Goal: Information Seeking & Learning: Check status

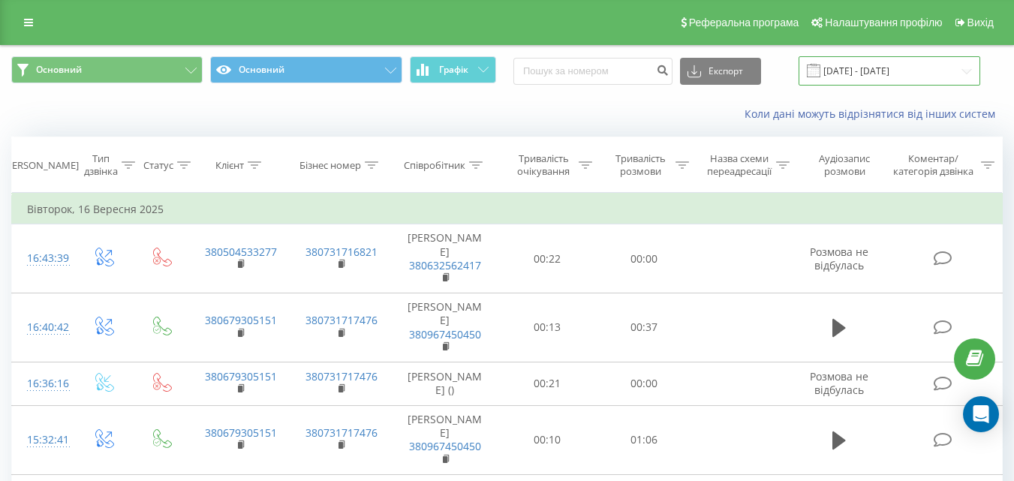
click at [891, 65] on input "[DATE] - [DATE]" at bounding box center [890, 70] width 182 height 29
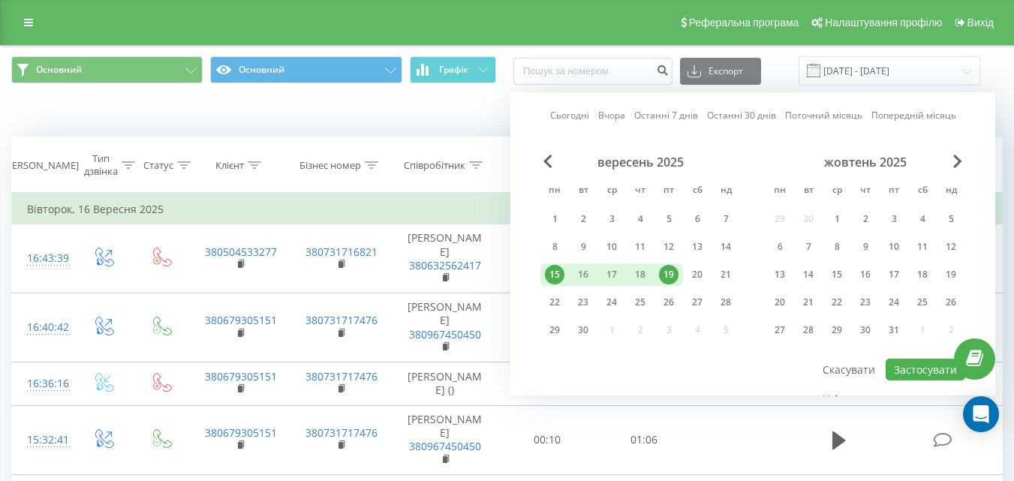
click at [666, 276] on div "19" at bounding box center [669, 275] width 20 height 20
click at [553, 305] on div "22" at bounding box center [555, 303] width 20 height 20
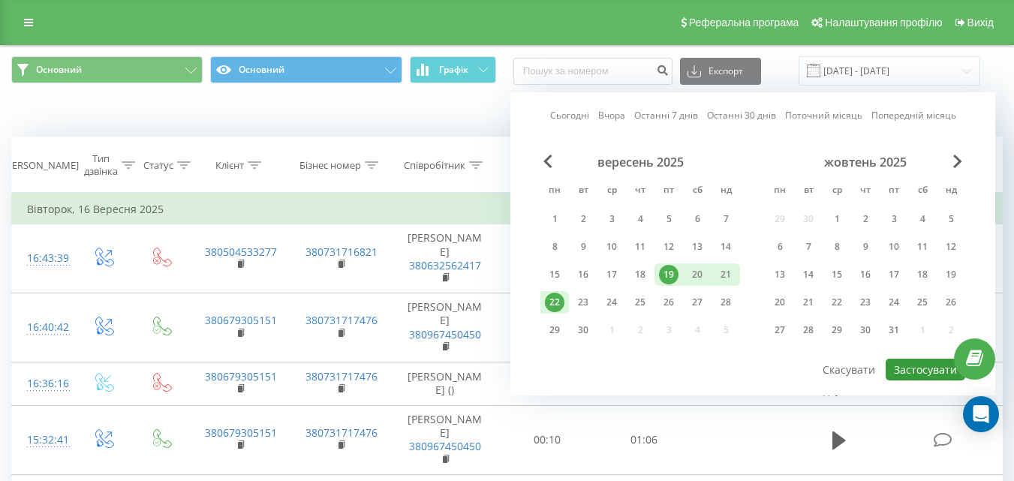
click at [899, 371] on button "Застосувати" at bounding box center [926, 370] width 80 height 22
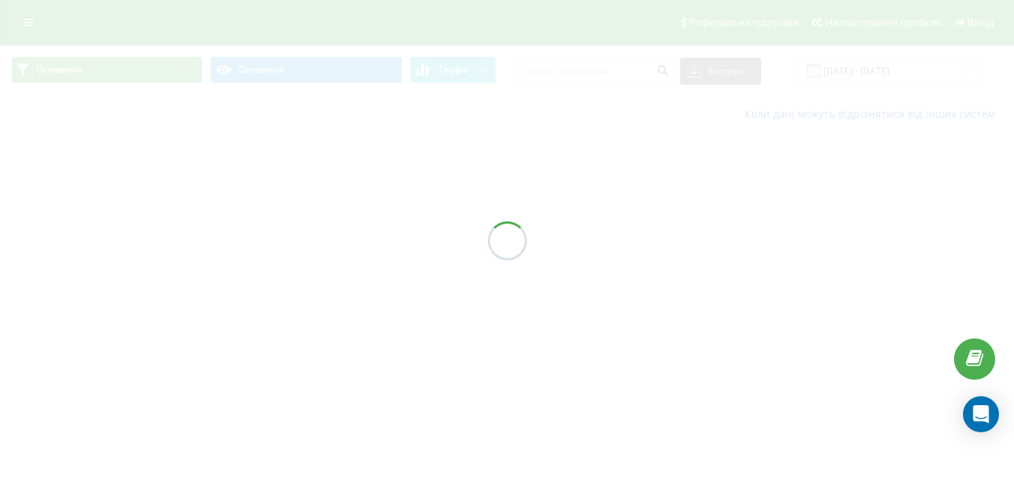
type input "[DATE] - [DATE]"
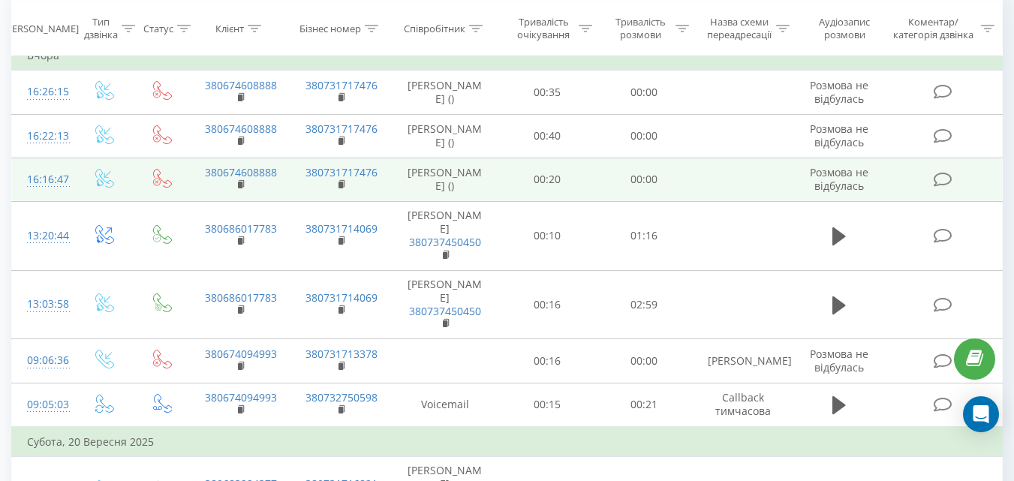
scroll to position [225, 0]
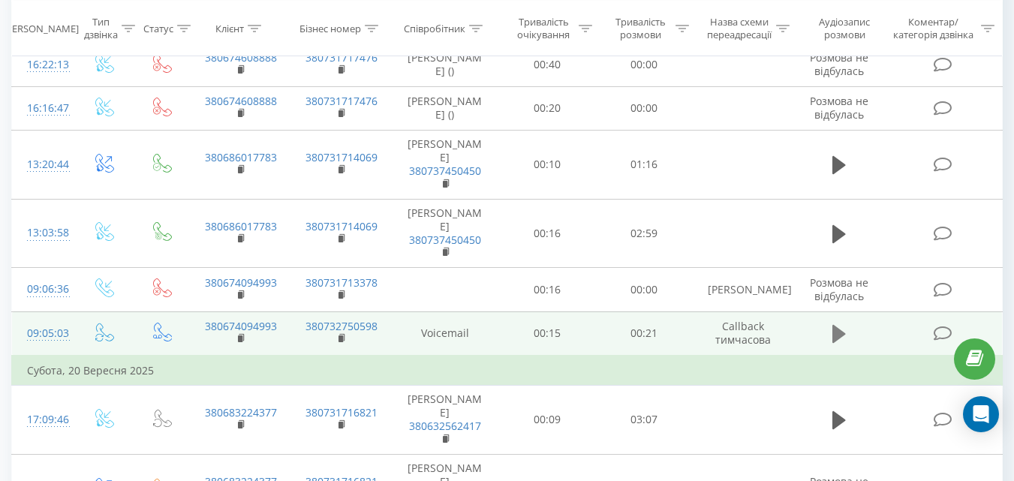
click at [835, 325] on icon at bounding box center [839, 333] width 14 height 21
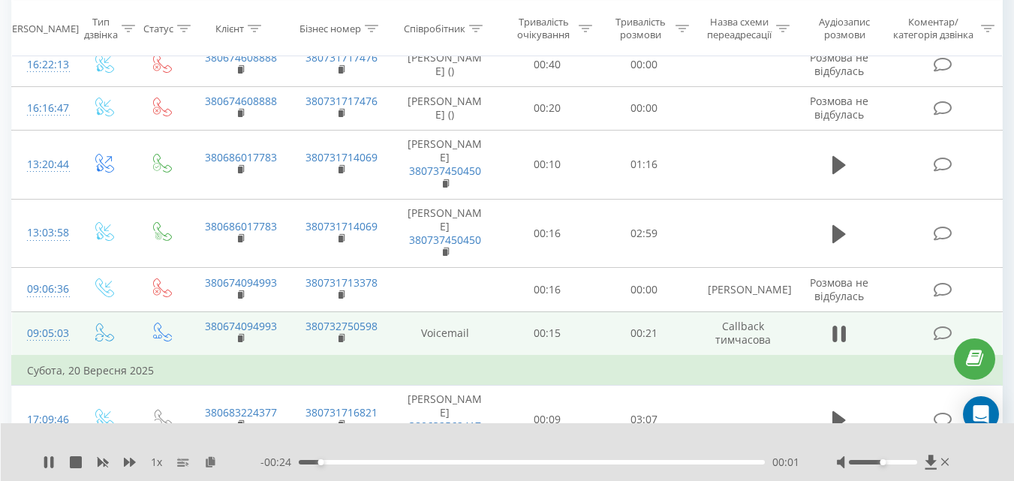
click at [429, 459] on div "- 00:24 00:01 00:01" at bounding box center [529, 462] width 539 height 15
click at [438, 463] on div "00:01" at bounding box center [532, 462] width 466 height 5
click at [555, 462] on div "00:09" at bounding box center [532, 462] width 466 height 5
click at [642, 462] on div "00:17" at bounding box center [532, 462] width 466 height 5
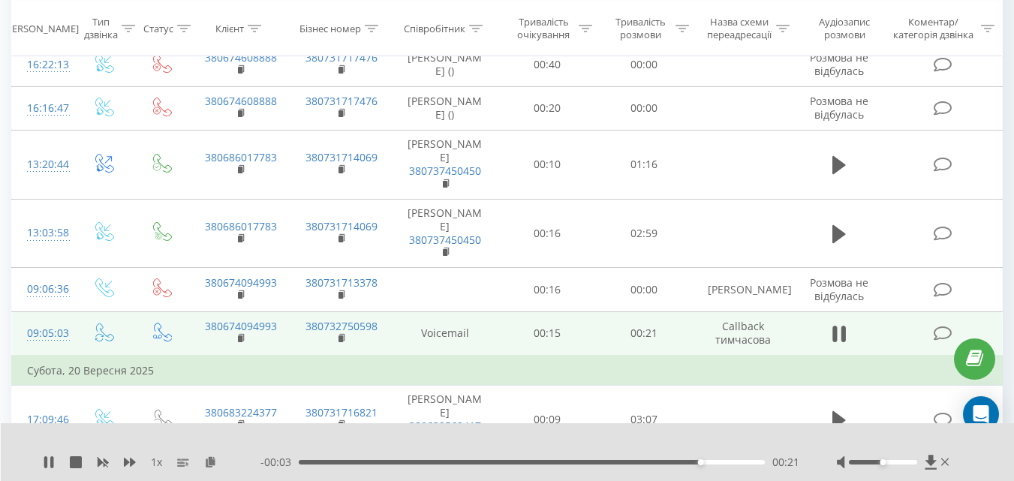
click at [745, 456] on div "- 00:03 00:21 00:21" at bounding box center [529, 462] width 539 height 15
click at [753, 460] on div "00:22" at bounding box center [532, 462] width 466 height 5
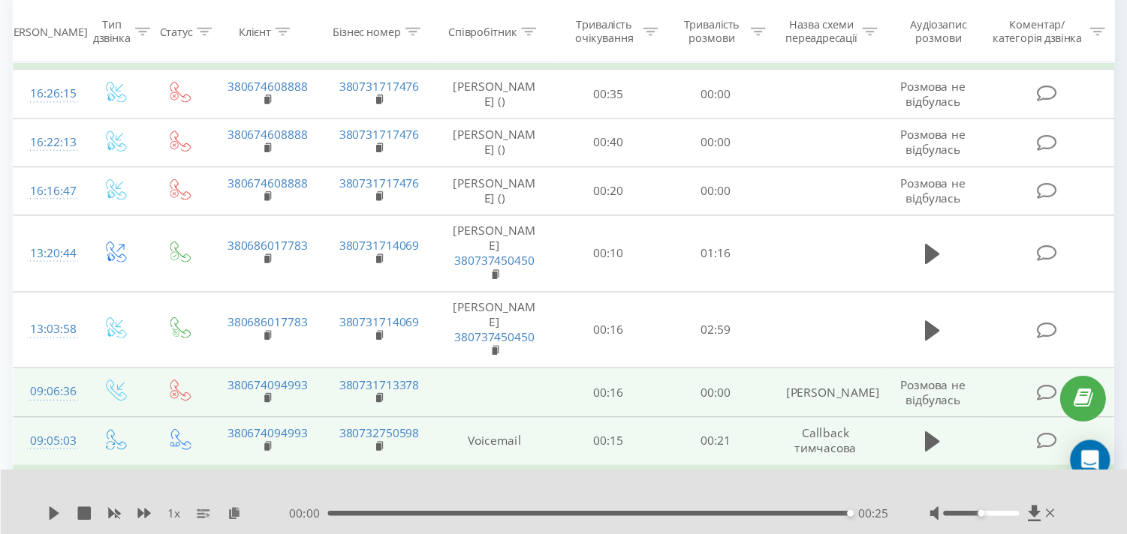
scroll to position [150, 0]
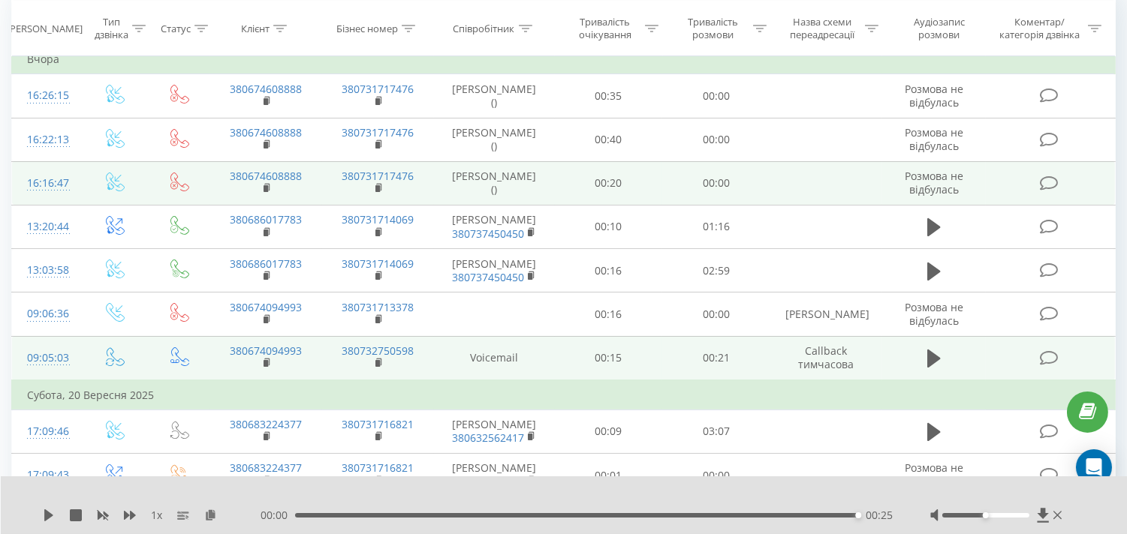
drag, startPoint x: 950, startPoint y: 0, endPoint x: 564, endPoint y: 199, distance: 434.0
click at [564, 199] on td "00:20" at bounding box center [609, 183] width 108 height 44
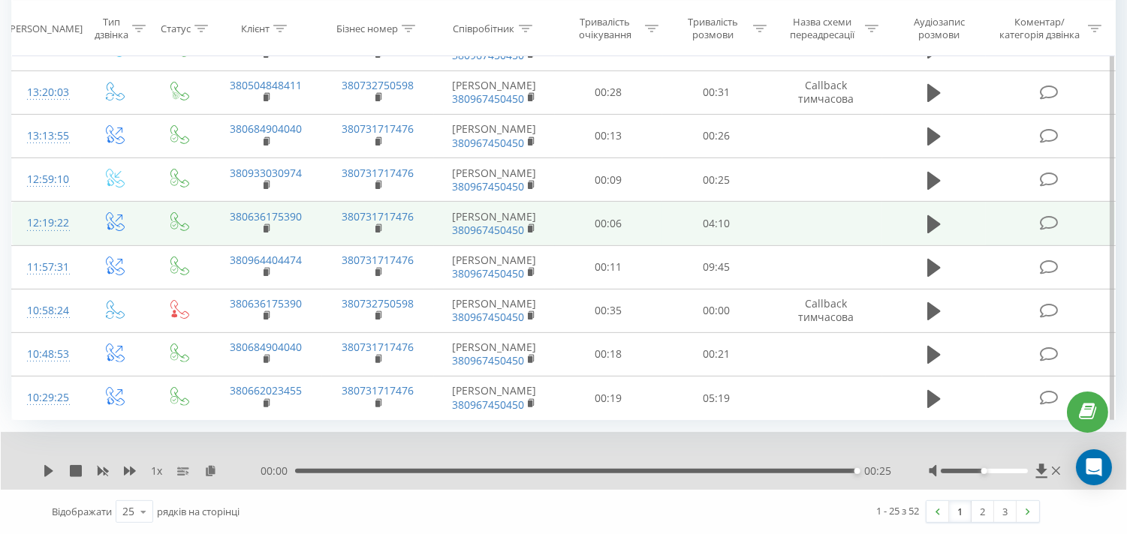
scroll to position [987, 0]
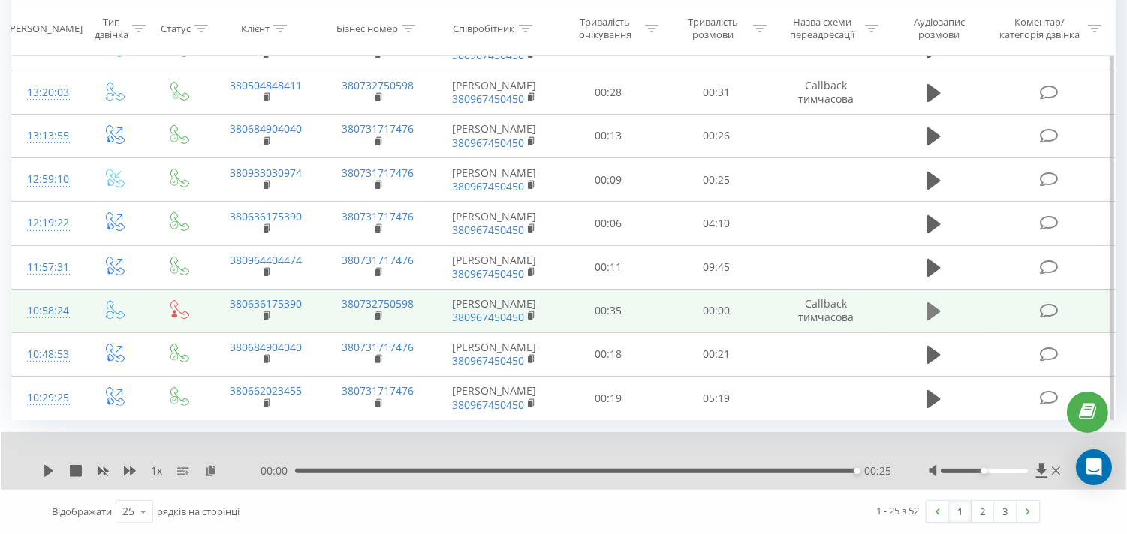
click at [927, 313] on icon at bounding box center [934, 311] width 14 height 21
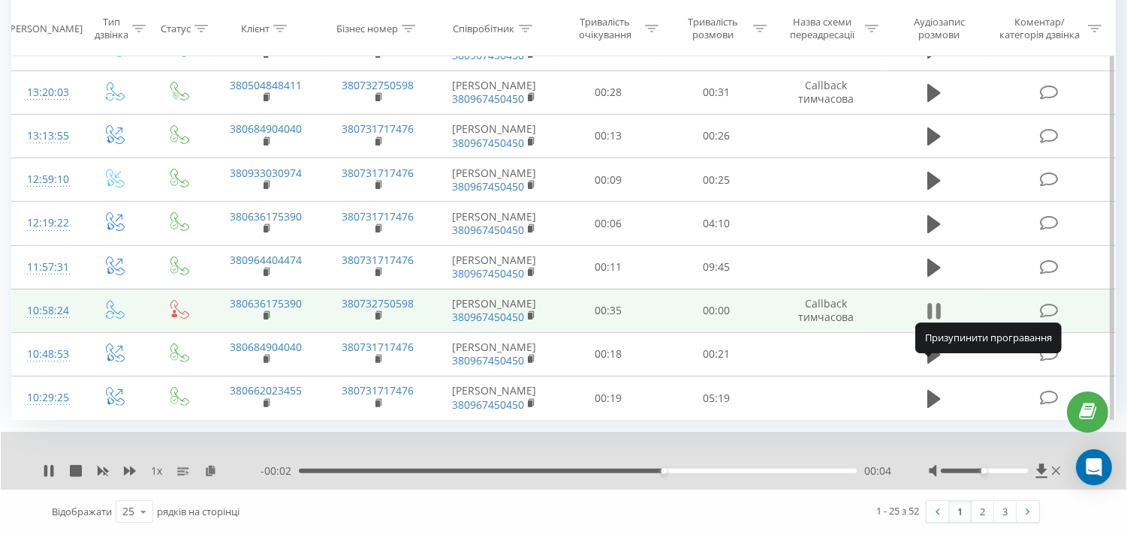
click at [933, 311] on icon at bounding box center [934, 311] width 14 height 21
click at [984, 480] on link "2" at bounding box center [982, 511] width 23 height 21
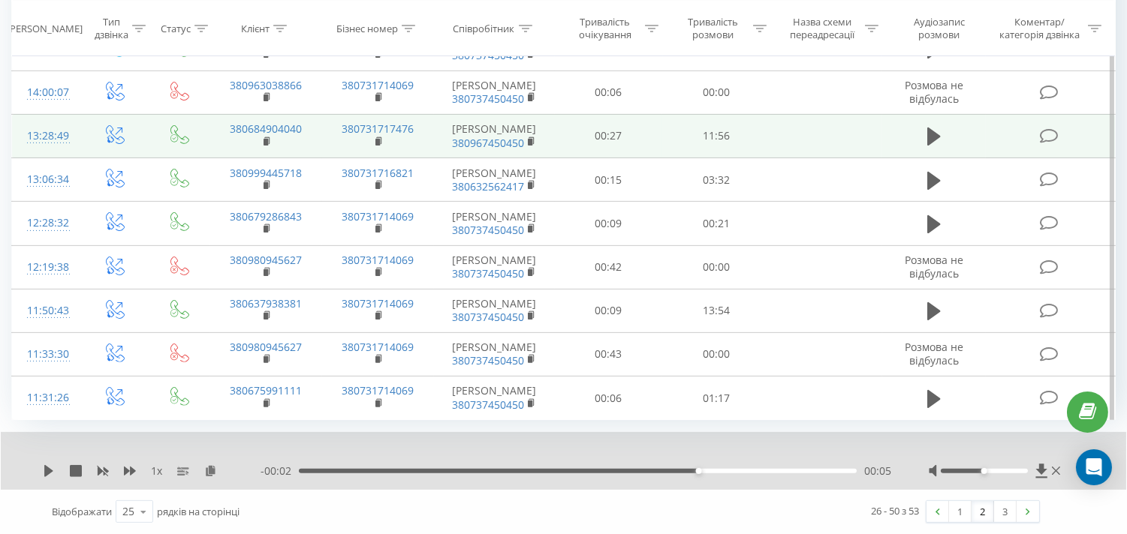
scroll to position [1119, 0]
click at [953, 480] on link "1" at bounding box center [960, 511] width 23 height 21
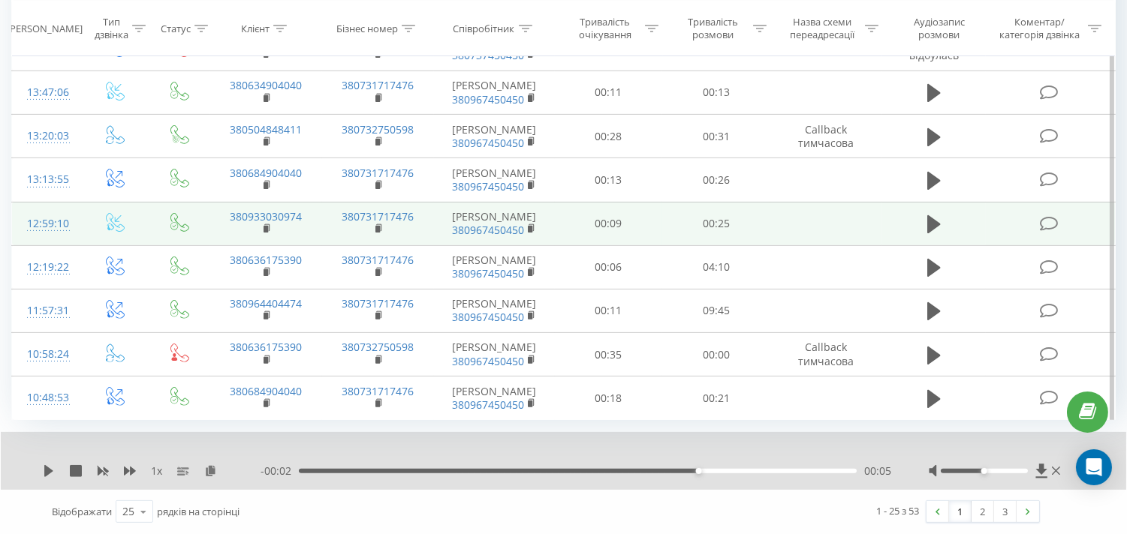
scroll to position [1016, 0]
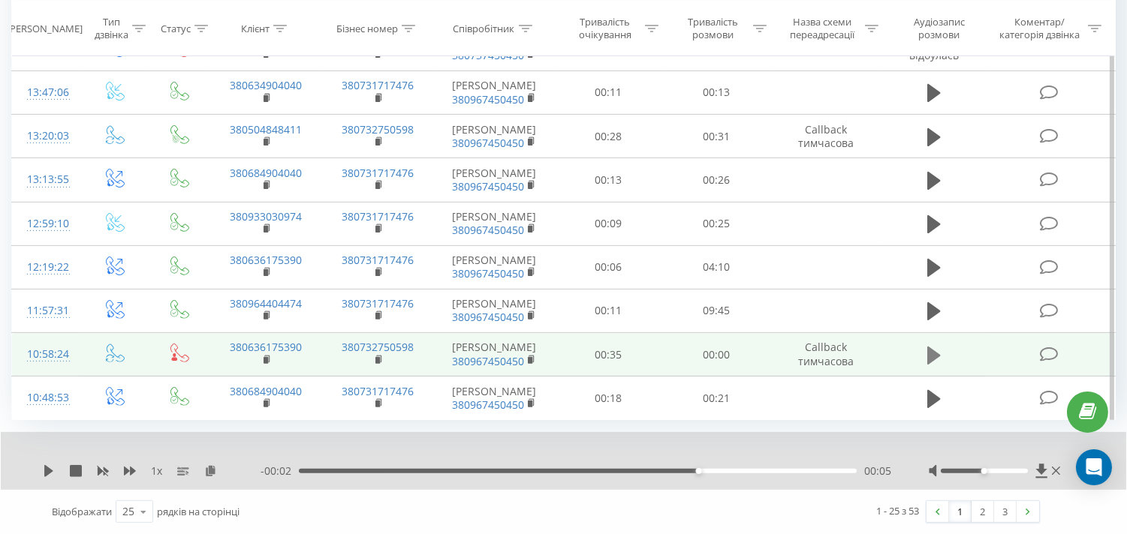
click at [927, 357] on icon at bounding box center [934, 355] width 14 height 21
click at [936, 354] on icon at bounding box center [938, 355] width 5 height 17
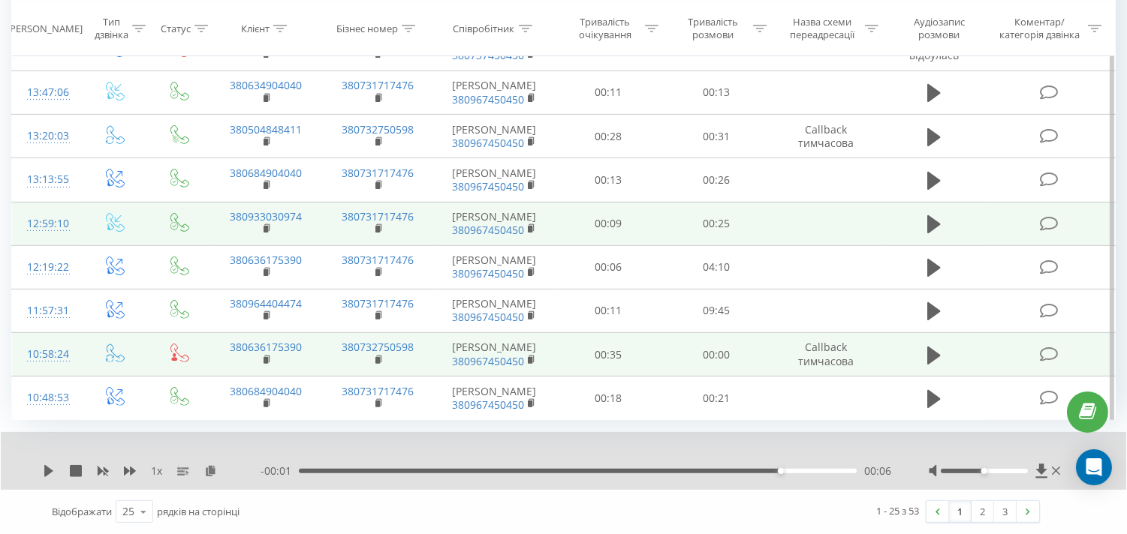
click at [805, 215] on td at bounding box center [826, 224] width 112 height 44
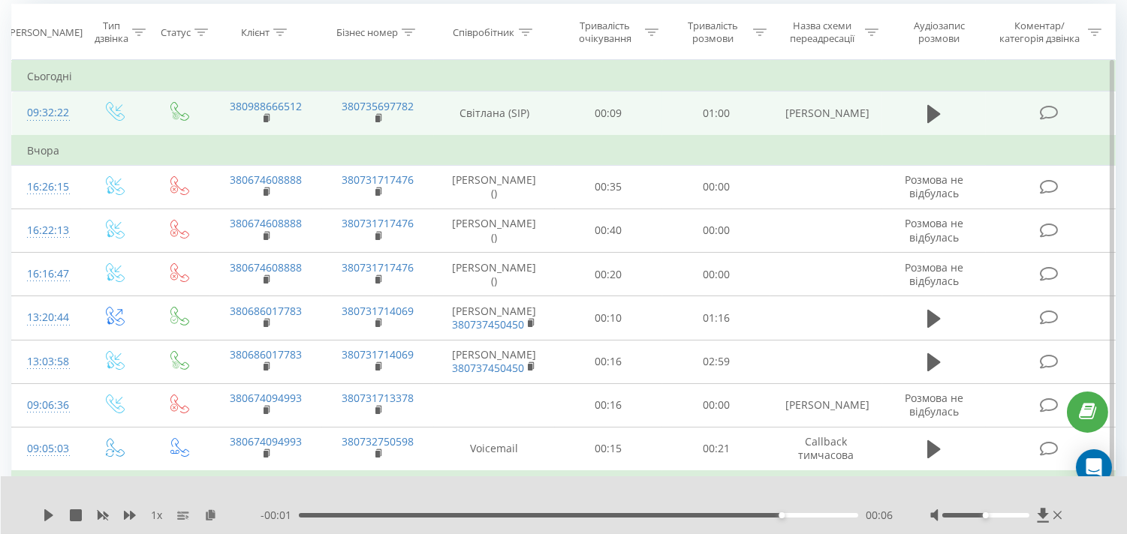
scroll to position [16, 0]
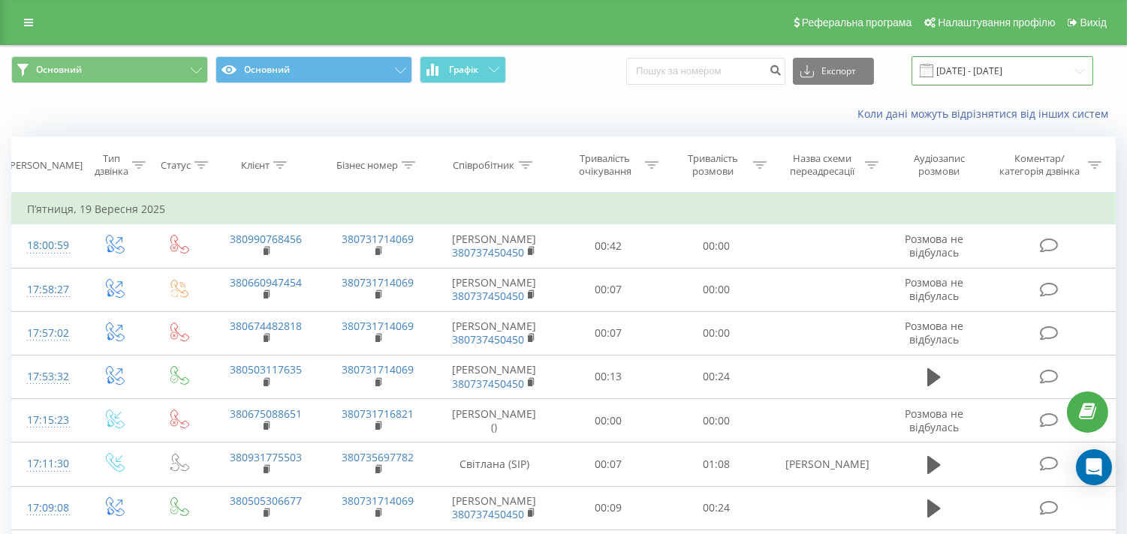
click at [988, 63] on input "[DATE] - [DATE]" at bounding box center [1002, 70] width 182 height 29
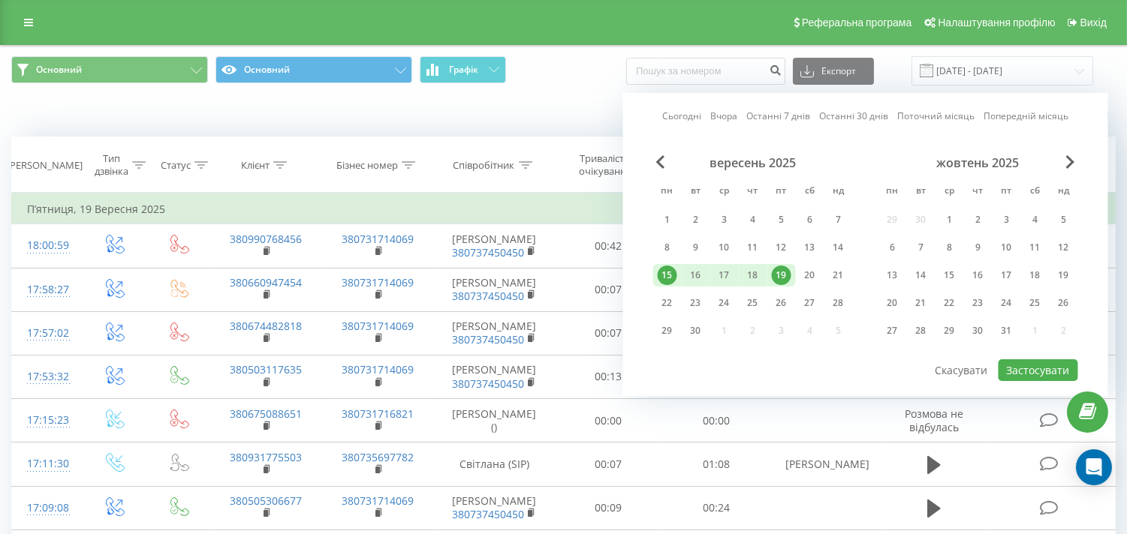
click at [784, 271] on div "19" at bounding box center [782, 276] width 20 height 20
click at [658, 305] on div "22" at bounding box center [667, 303] width 20 height 20
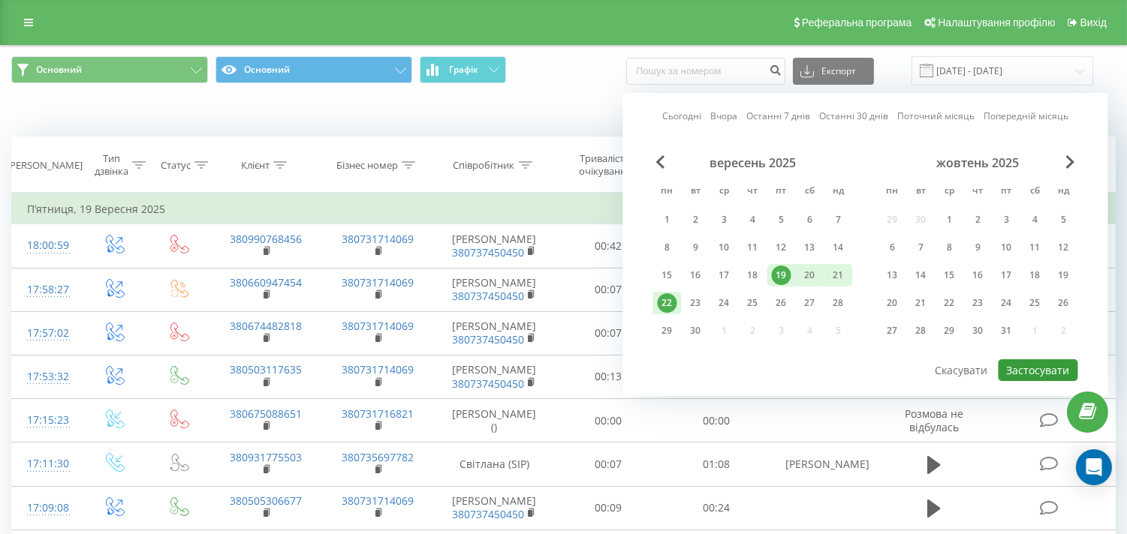
click at [1019, 366] on button "Застосувати" at bounding box center [1038, 371] width 80 height 22
type input "[DATE] - [DATE]"
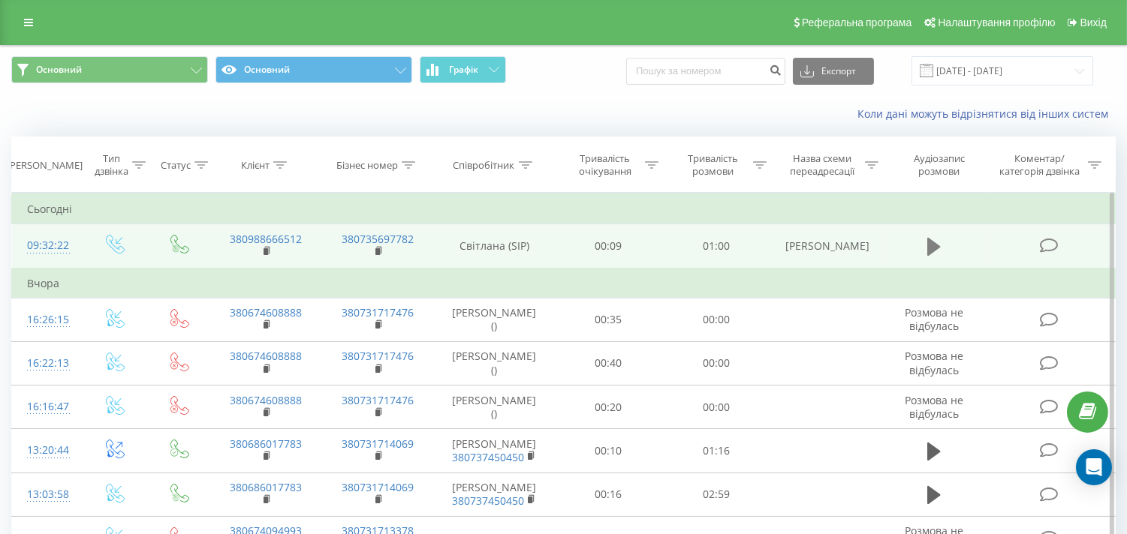
click at [937, 245] on icon at bounding box center [934, 247] width 14 height 18
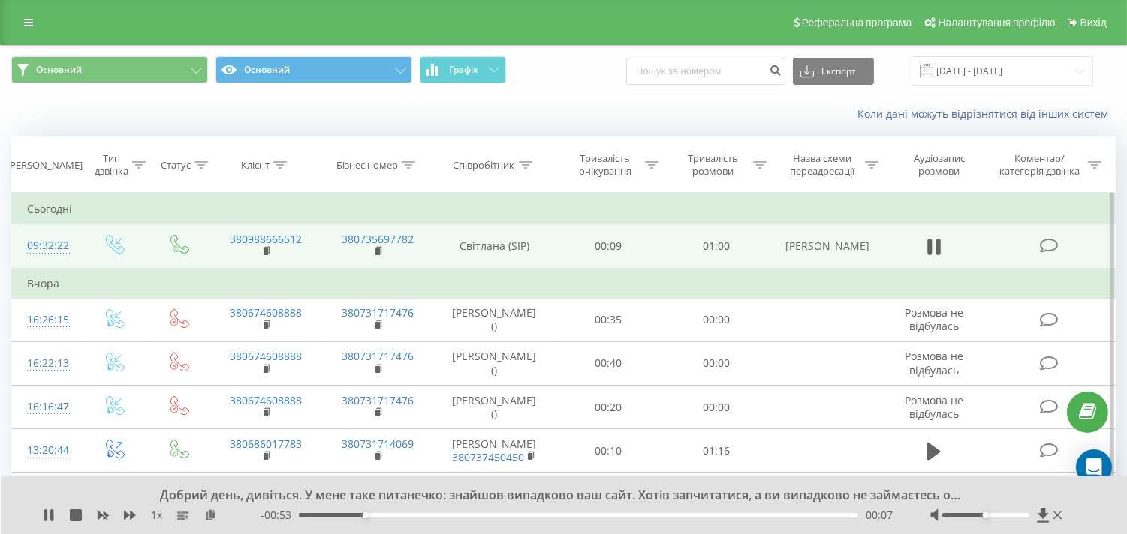
click at [56, 510] on div "1 x" at bounding box center [152, 515] width 218 height 15
click at [41, 518] on div "Добрий день, дивіться. У мене таке питанечко: знайшов випадково ваш сайт. Хотів…" at bounding box center [564, 506] width 1127 height 58
click at [50, 511] on icon at bounding box center [51, 516] width 3 height 12
click at [249, 104] on div "Коли дані можуть відрізнятися вiд інших систем" at bounding box center [563, 114] width 1125 height 36
